Goal: Task Accomplishment & Management: Use online tool/utility

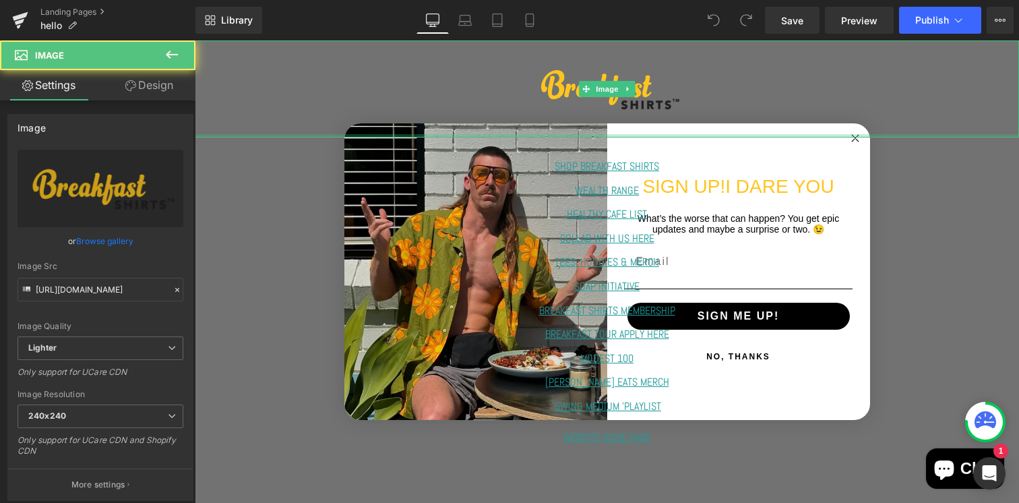
click at [833, 135] on div at bounding box center [607, 135] width 824 height 3
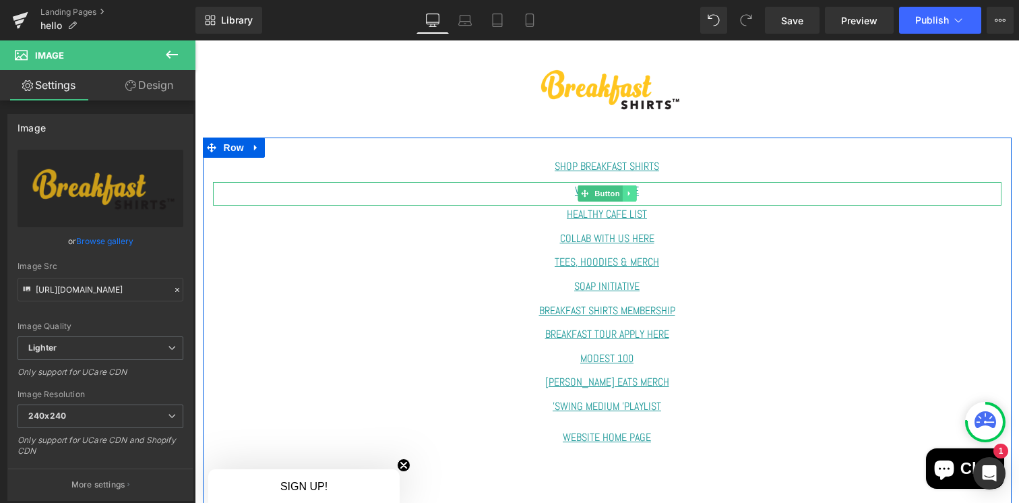
click at [631, 193] on icon at bounding box center [628, 193] width 7 height 8
click at [702, 198] on div "WEALTH RANGE" at bounding box center [607, 194] width 788 height 24
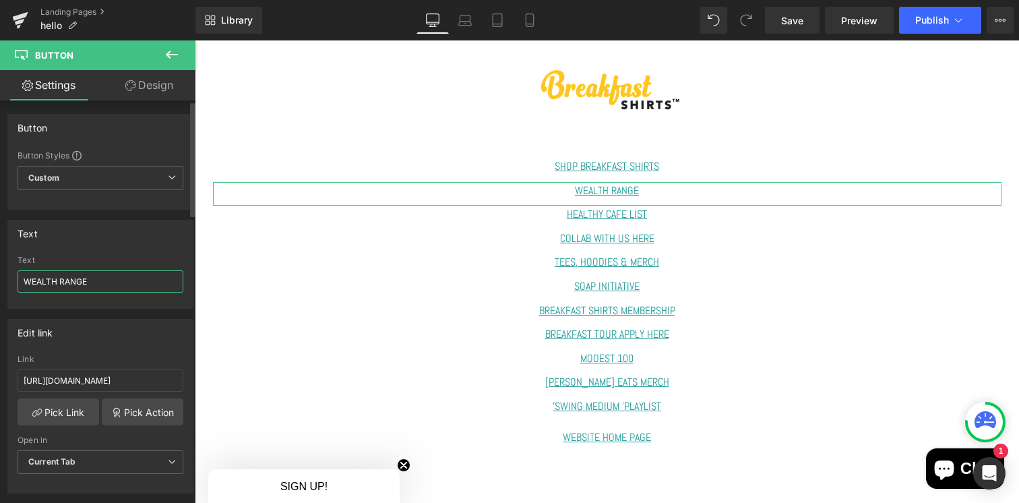
click at [116, 280] on input "WEALTH RANGE" at bounding box center [101, 281] width 166 height 22
drag, startPoint x: 96, startPoint y: 280, endPoint x: 0, endPoint y: 259, distance: 97.8
click at [0, 259] on div "Text WEALTH RANGE Text WEALTH RANGE" at bounding box center [101, 259] width 202 height 99
type input "SUN DEVIL PRE-ORDER"
click at [148, 383] on input "[URL][DOMAIN_NAME]" at bounding box center [101, 380] width 166 height 22
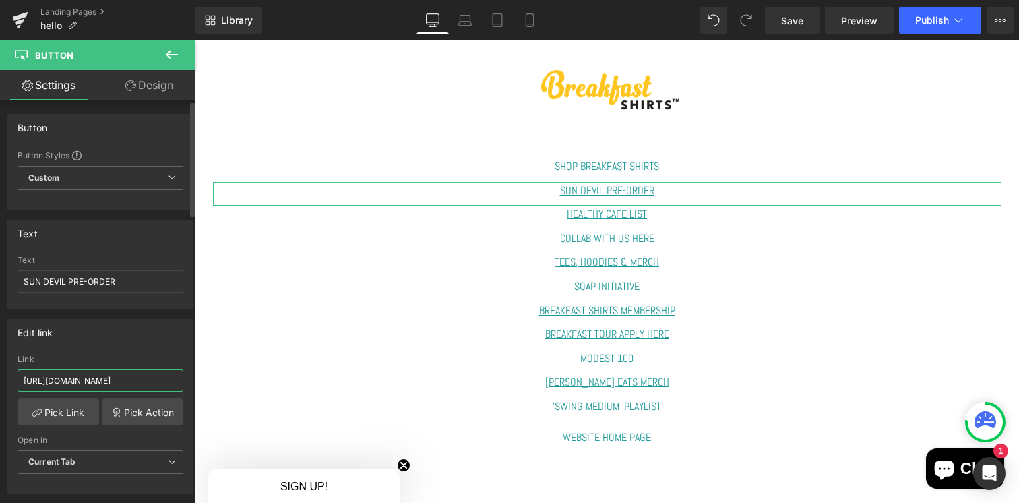
paste input "accessories/products/sundevil-te"
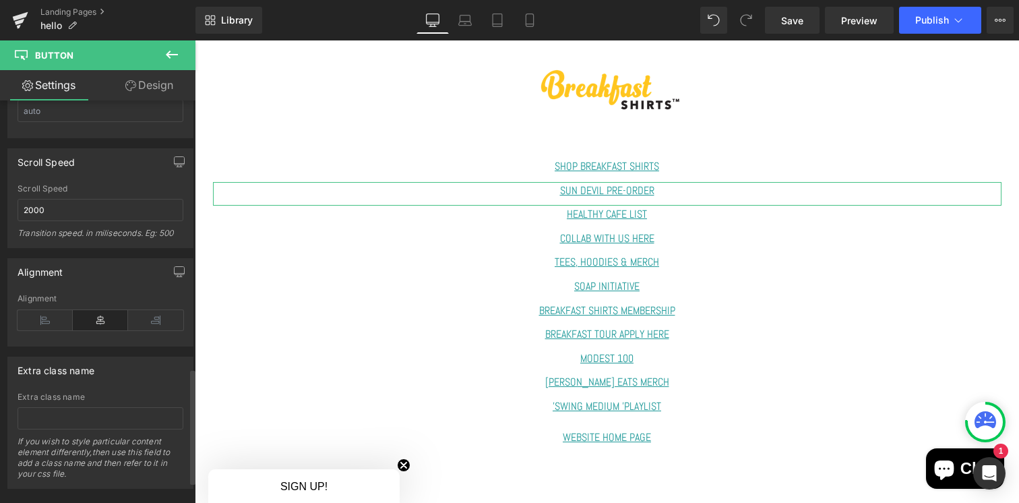
scroll to position [1006, 0]
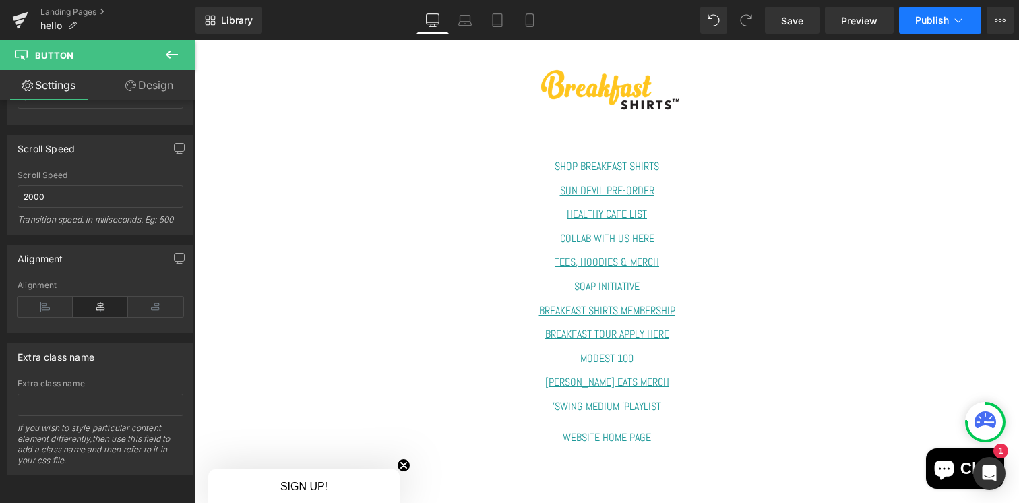
type input "[URL][DOMAIN_NAME]"
click at [947, 24] on span "Publish" at bounding box center [932, 20] width 34 height 11
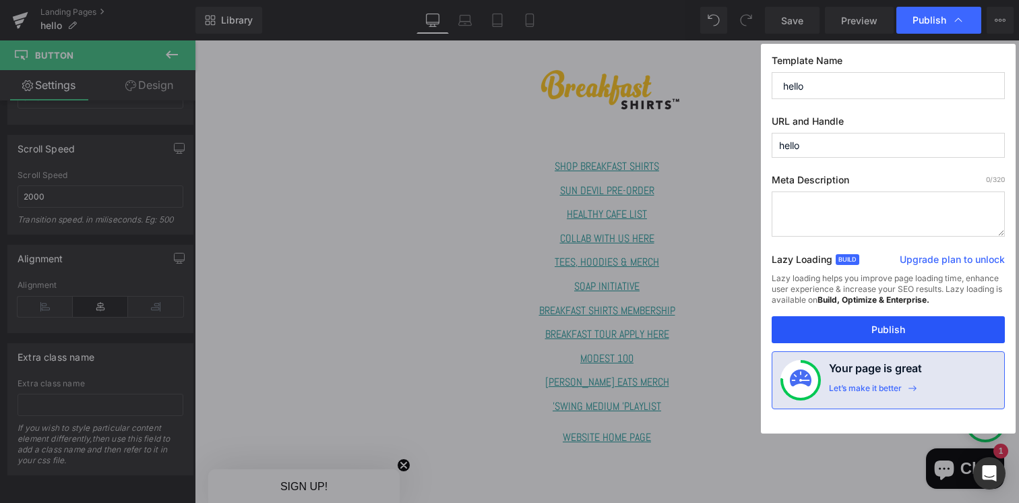
click at [904, 338] on button "Publish" at bounding box center [888, 329] width 233 height 27
